Goal: Task Accomplishment & Management: Use online tool/utility

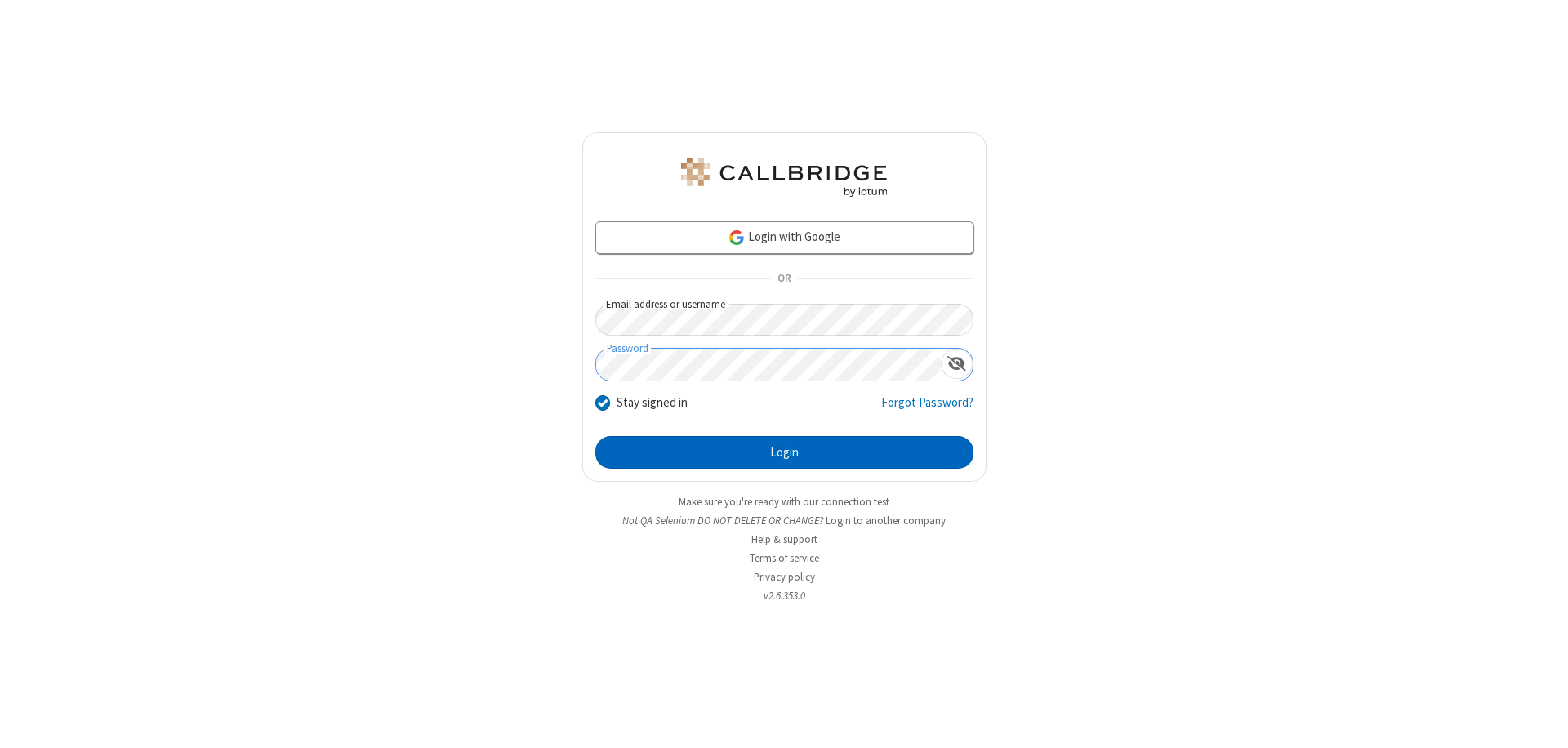
click at [784, 452] on button "Login" at bounding box center [784, 452] width 378 height 33
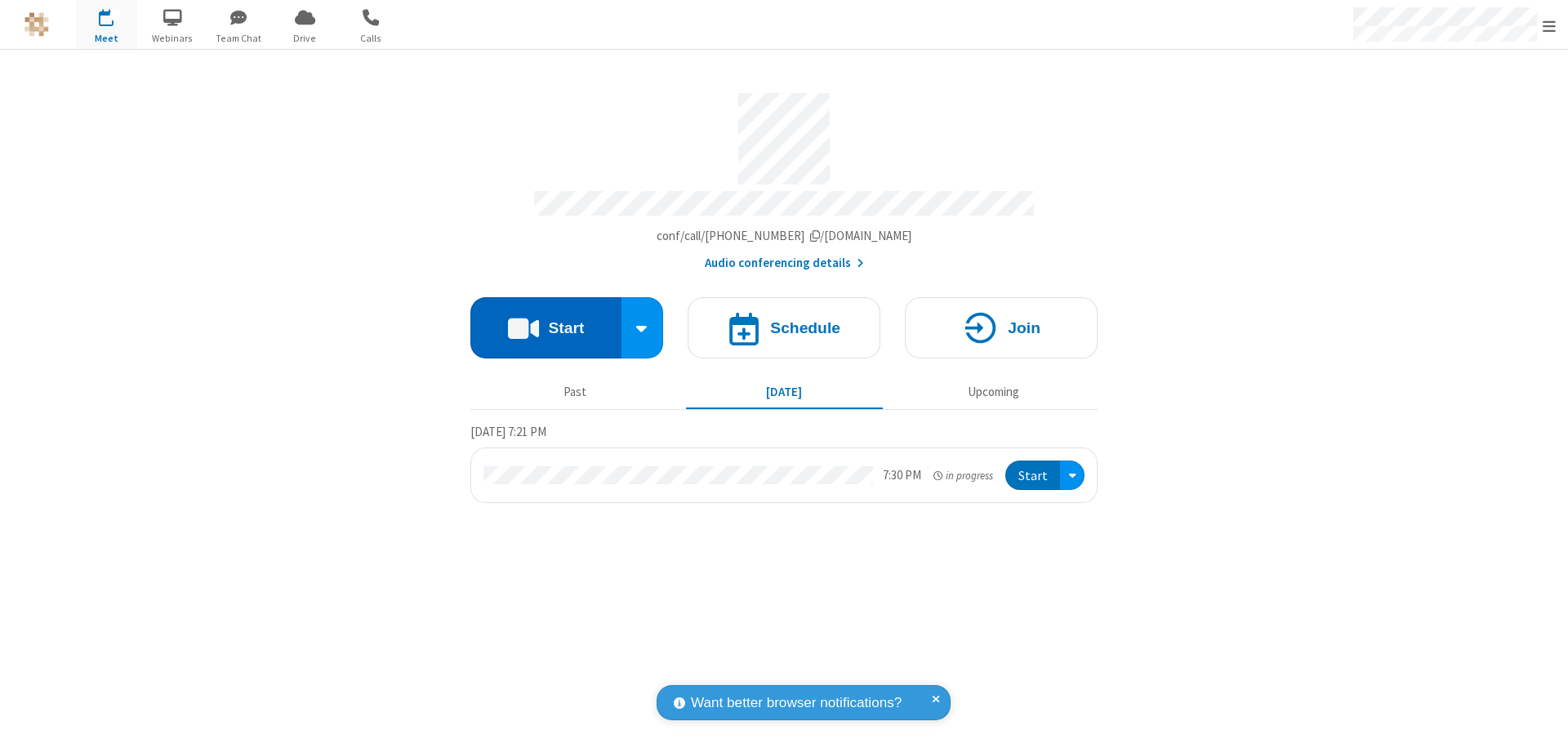
click at [546, 320] on button "Start" at bounding box center [546, 328] width 151 height 61
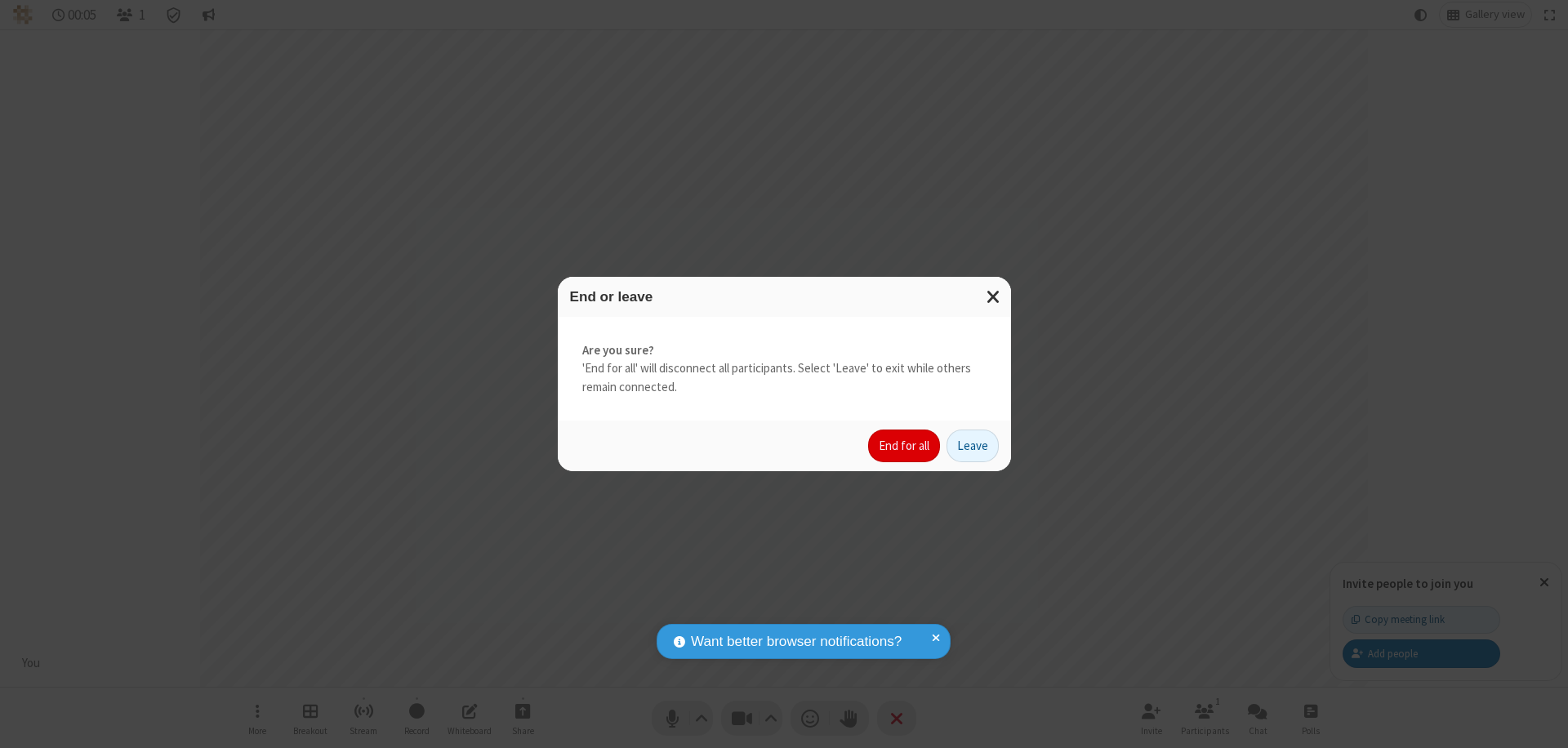
click at [905, 446] on button "End for all" at bounding box center [903, 446] width 72 height 33
